Goal: Navigation & Orientation: Find specific page/section

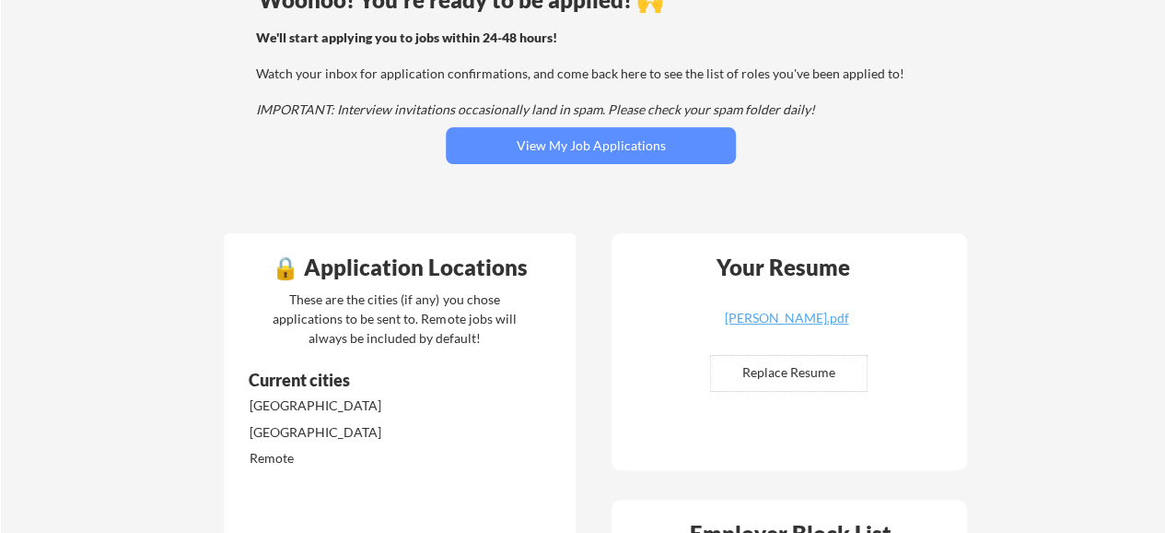
scroll to position [181, 0]
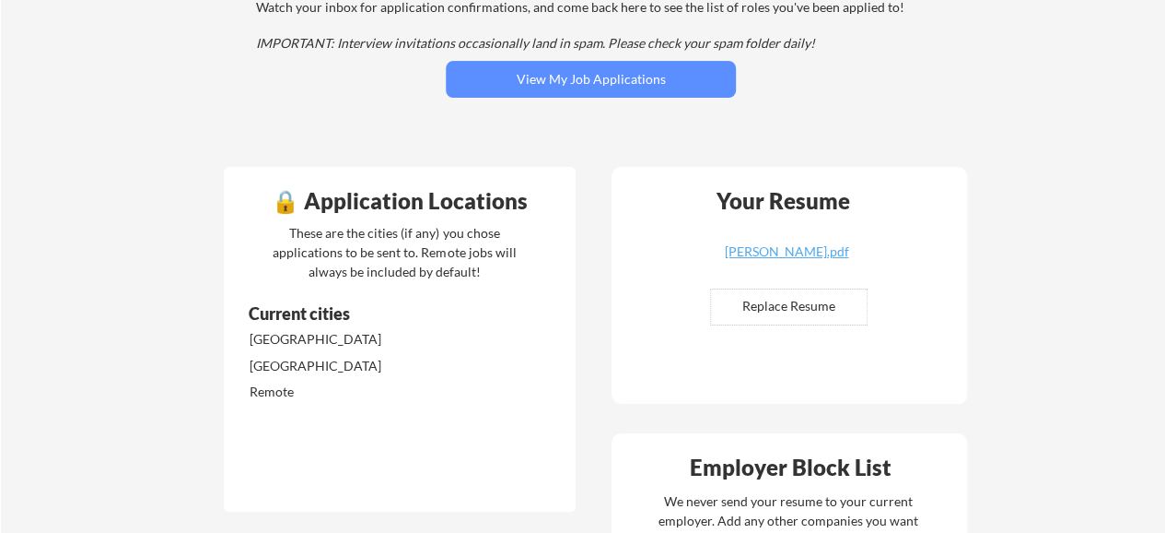
click at [1165, 99] on html "Your Dashboard Woohoo! You're ready to be applied! 🙌 We'll start applying you t…" at bounding box center [582, 19] width 1165 height 533
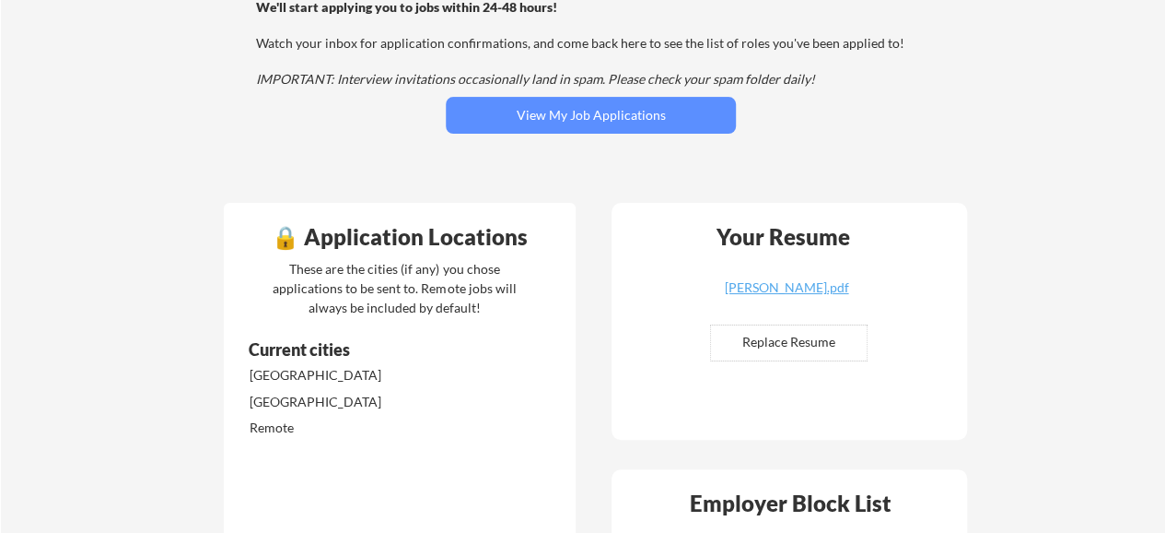
click at [596, 134] on div "Woohoo! You're ready to be applied! 🙌 We'll start applying you to jobs within 2…" at bounding box center [590, 69] width 743 height 240
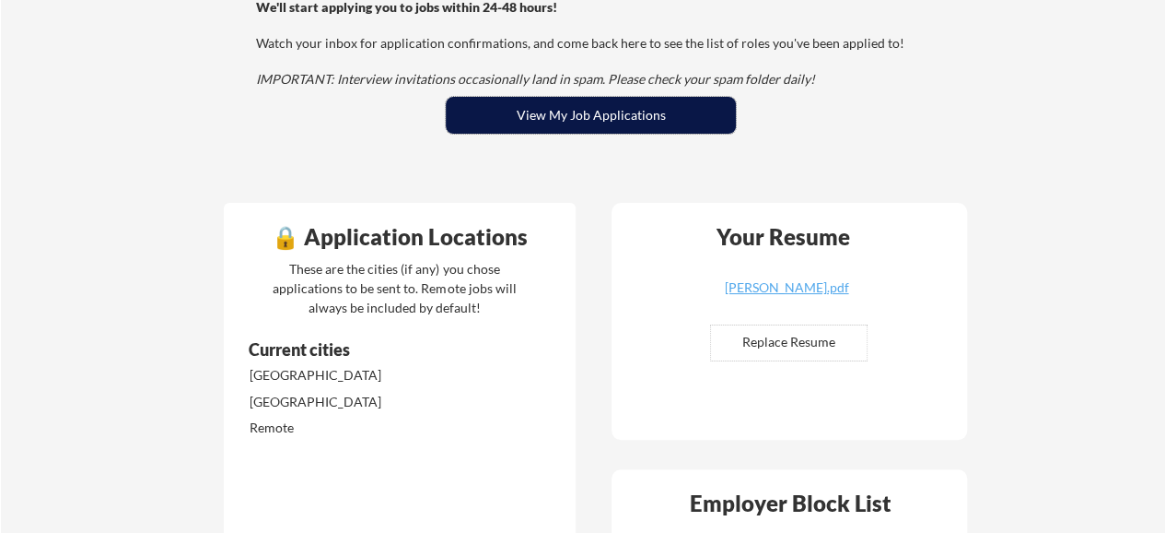
click at [595, 121] on button "View My Job Applications" at bounding box center [591, 115] width 290 height 37
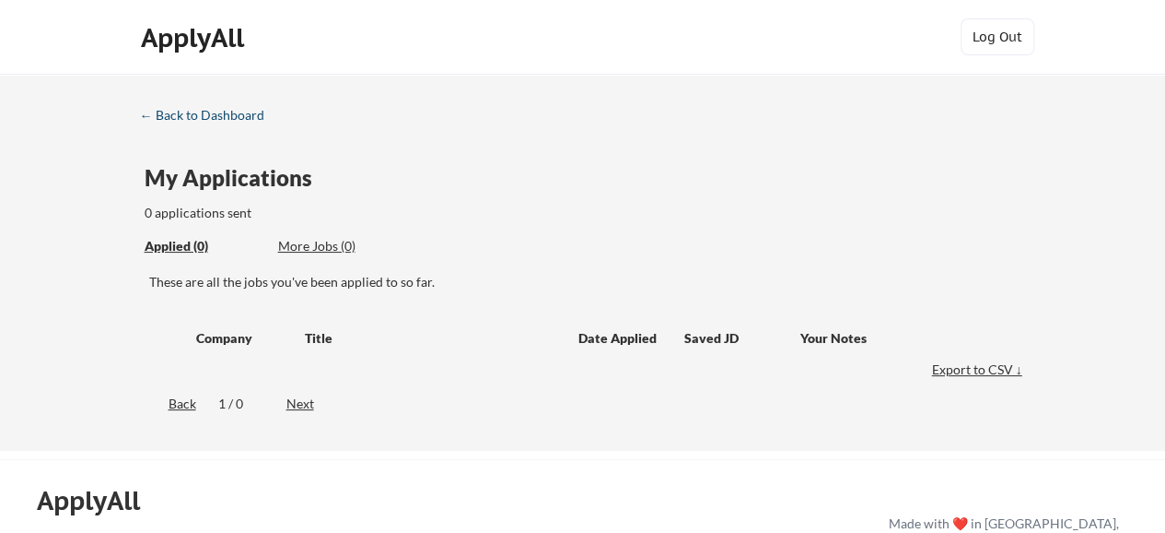
click at [218, 119] on div "← Back to Dashboard" at bounding box center [209, 115] width 138 height 13
